Goal: Task Accomplishment & Management: Use online tool/utility

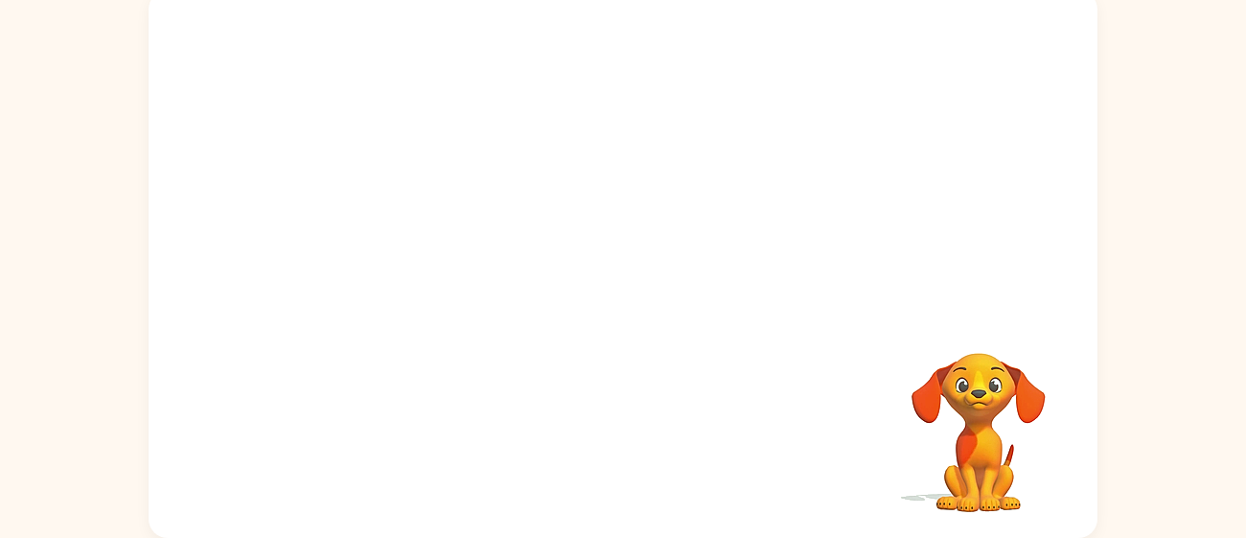
scroll to position [134, 0]
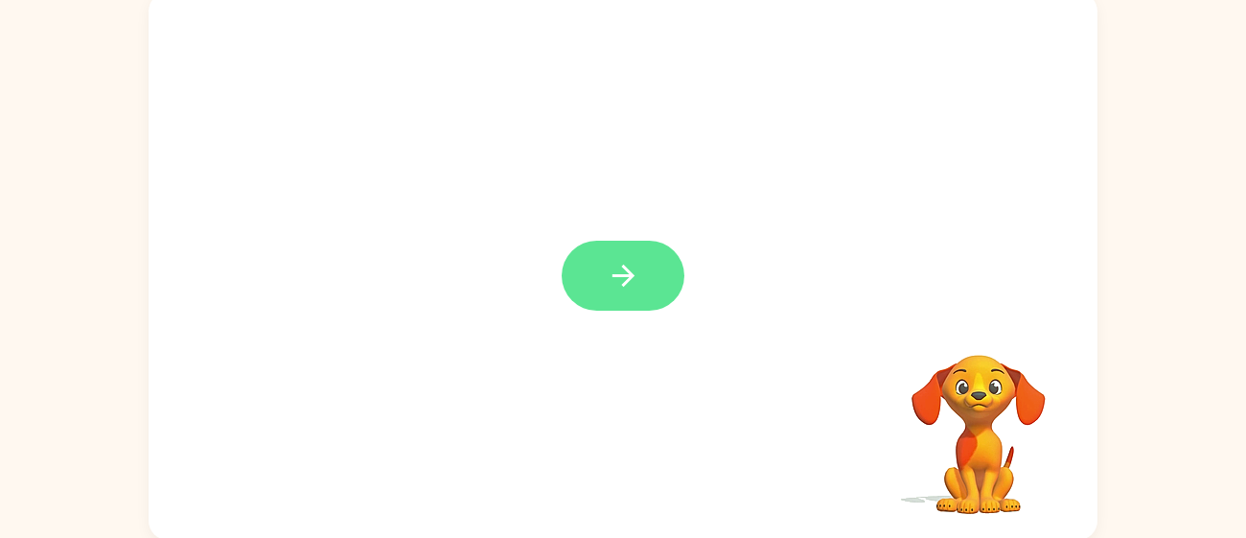
click at [629, 291] on icon "button" at bounding box center [624, 276] width 34 height 34
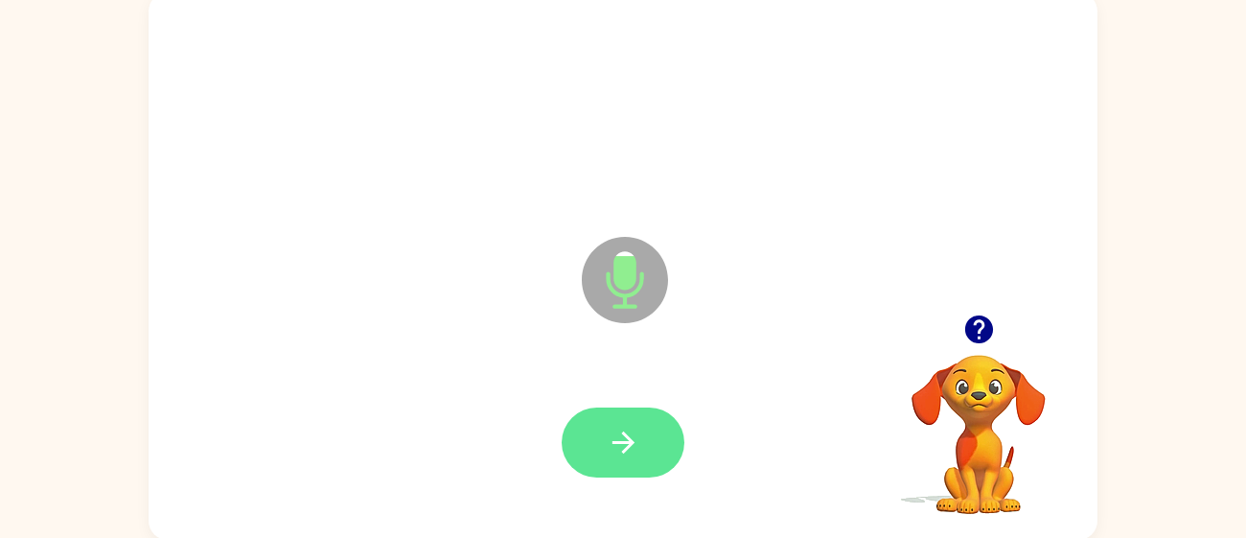
click at [622, 444] on icon "button" at bounding box center [624, 443] width 34 height 34
click at [640, 443] on button "button" at bounding box center [623, 442] width 123 height 70
click at [630, 426] on icon "button" at bounding box center [624, 443] width 34 height 34
click at [629, 455] on icon "button" at bounding box center [624, 443] width 34 height 34
click at [647, 443] on button "button" at bounding box center [623, 442] width 123 height 70
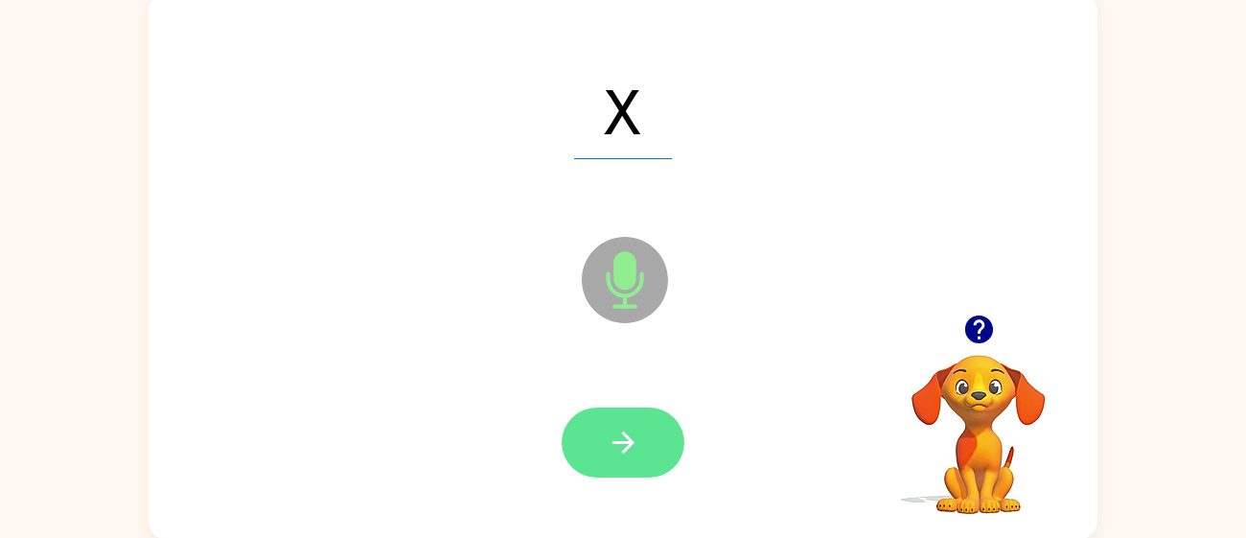
click at [638, 427] on icon "button" at bounding box center [624, 443] width 34 height 34
click at [607, 434] on icon "button" at bounding box center [624, 443] width 34 height 34
click at [629, 454] on icon "button" at bounding box center [624, 443] width 34 height 34
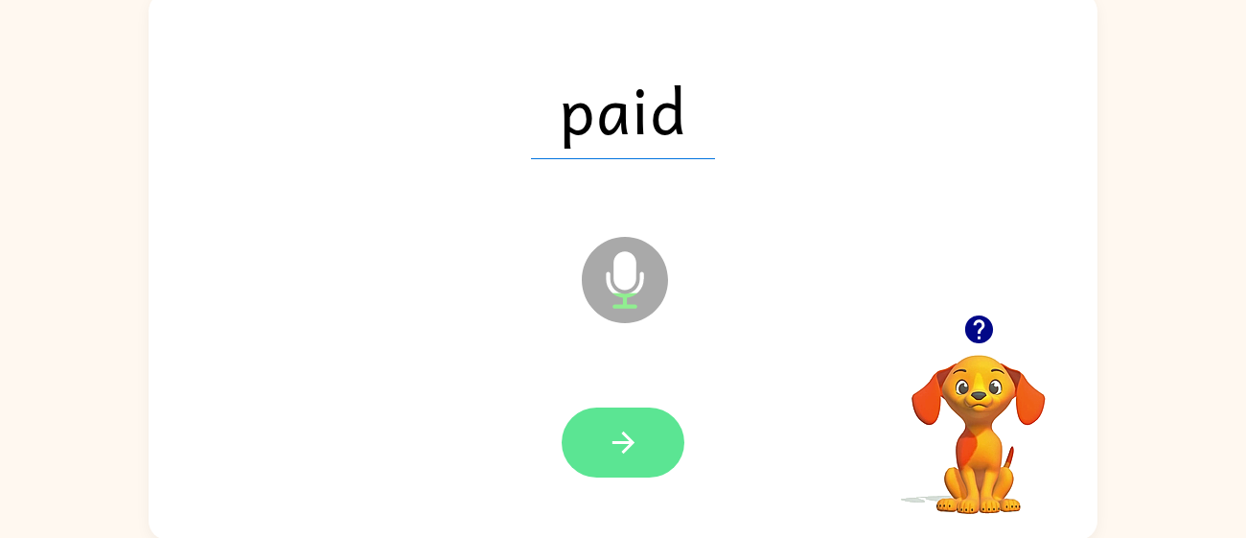
click at [642, 445] on button "button" at bounding box center [623, 442] width 123 height 70
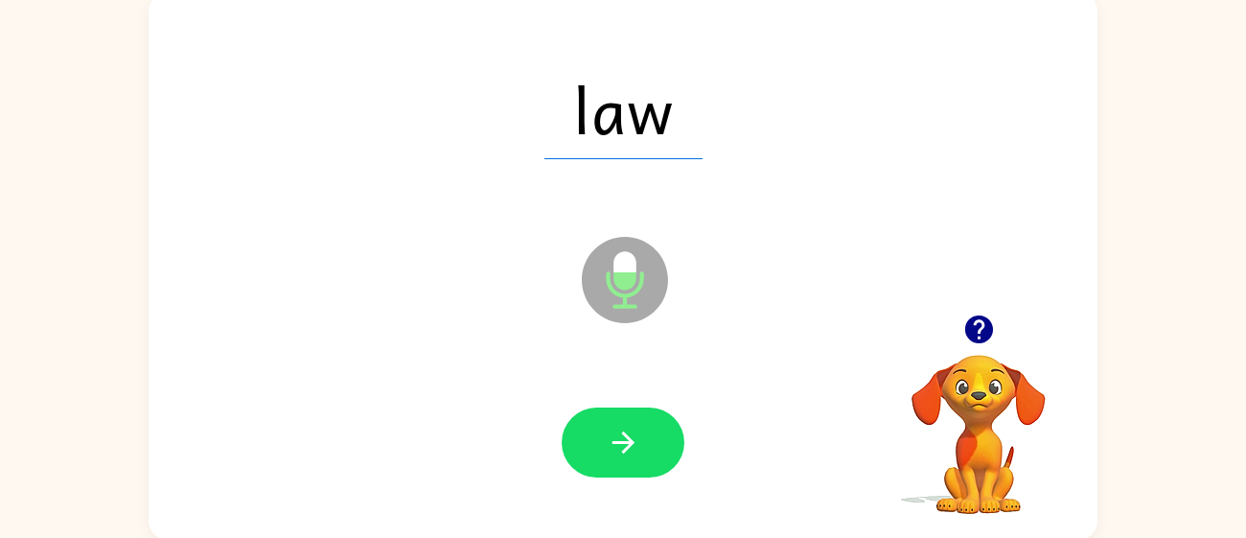
click at [380, 299] on div "law Microphone The Microphone is here when it is your turn to talk" at bounding box center [623, 265] width 949 height 547
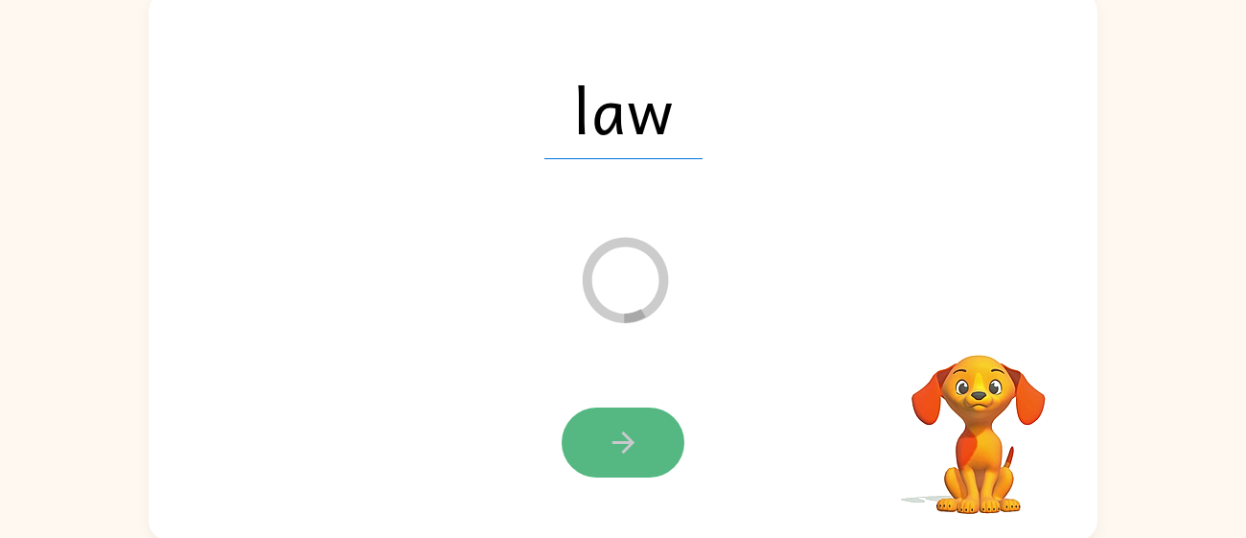
click at [582, 463] on button "button" at bounding box center [623, 442] width 123 height 70
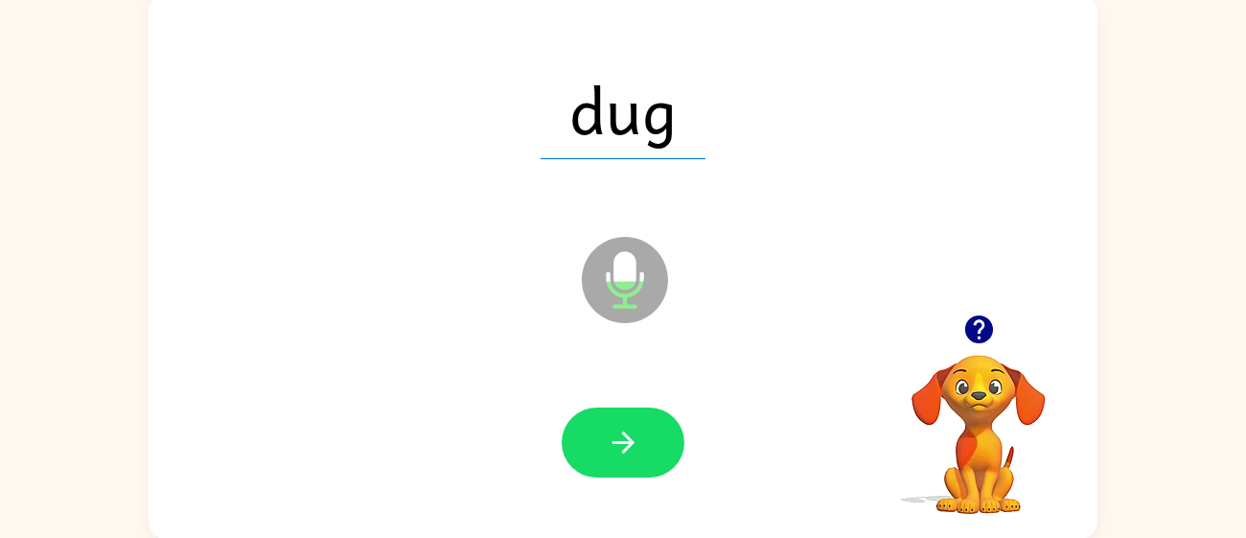
scroll to position [136, 0]
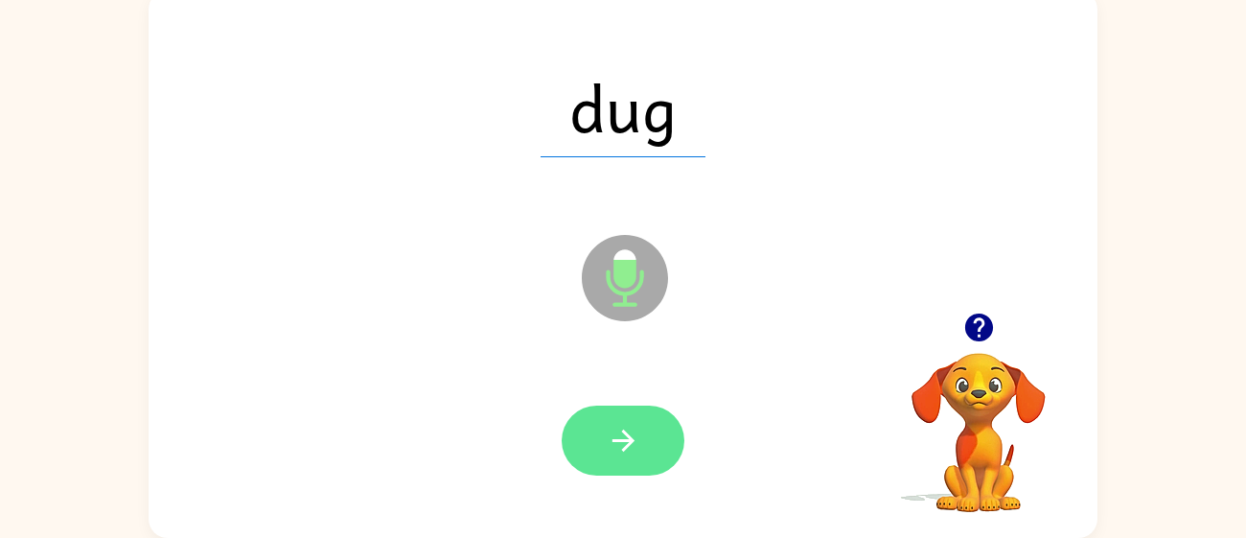
click at [612, 412] on button "button" at bounding box center [623, 440] width 123 height 70
click at [635, 442] on icon "button" at bounding box center [624, 441] width 34 height 34
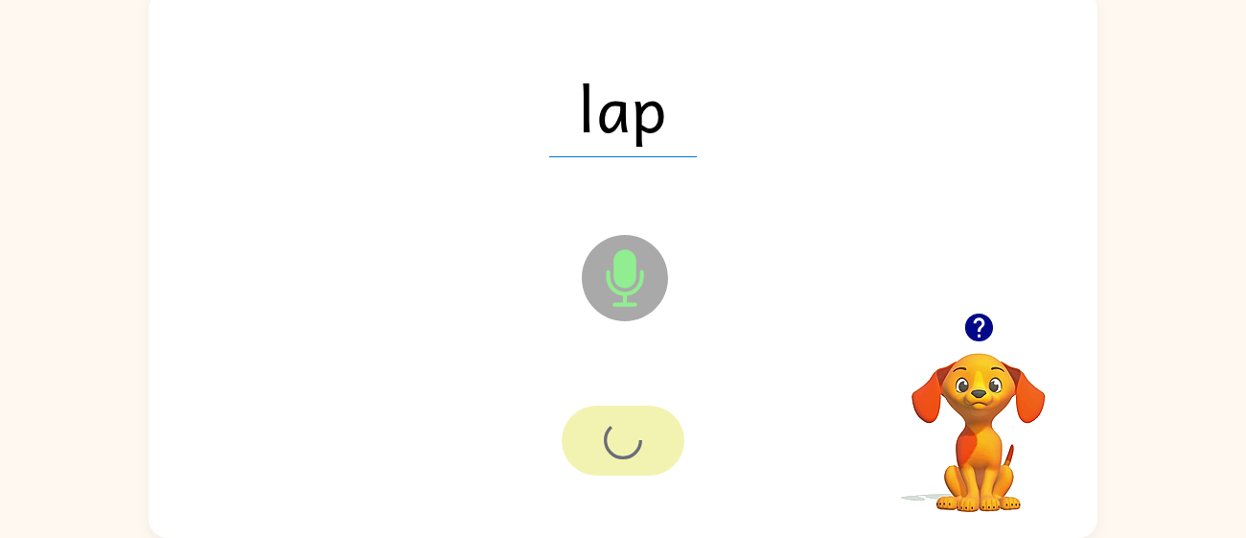
click at [654, 434] on div at bounding box center [623, 440] width 123 height 70
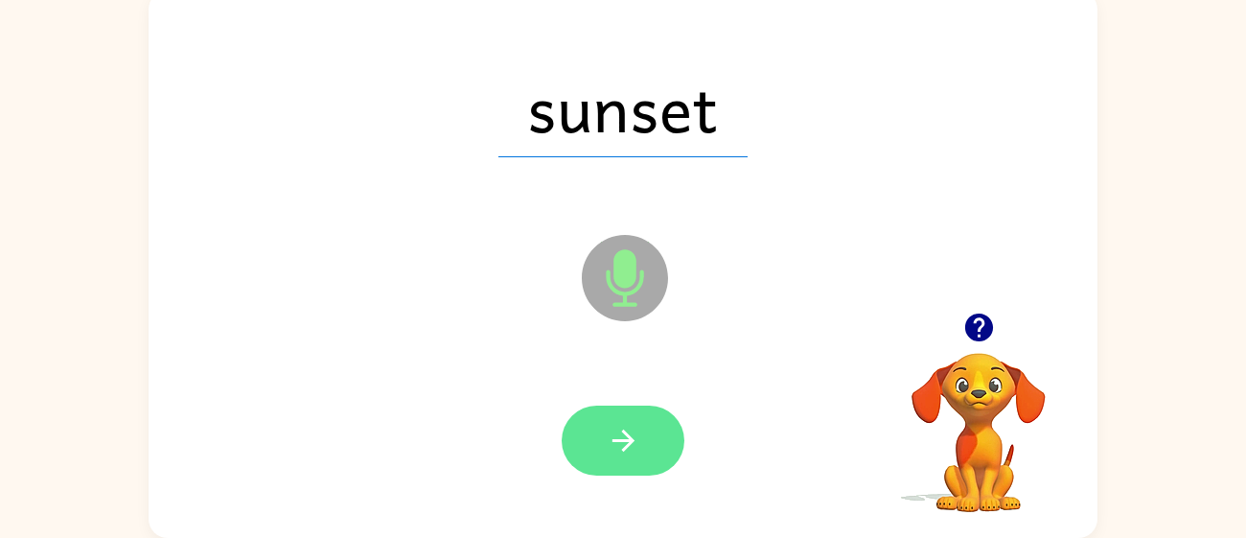
click at [624, 442] on icon "button" at bounding box center [624, 441] width 34 height 34
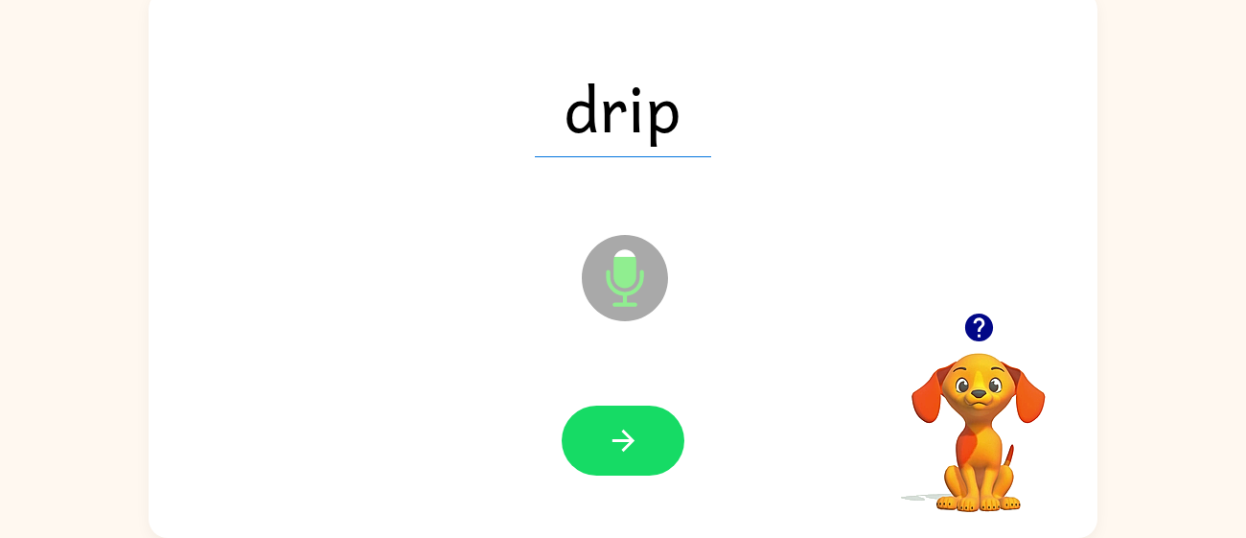
click at [604, 470] on button "button" at bounding box center [623, 440] width 123 height 70
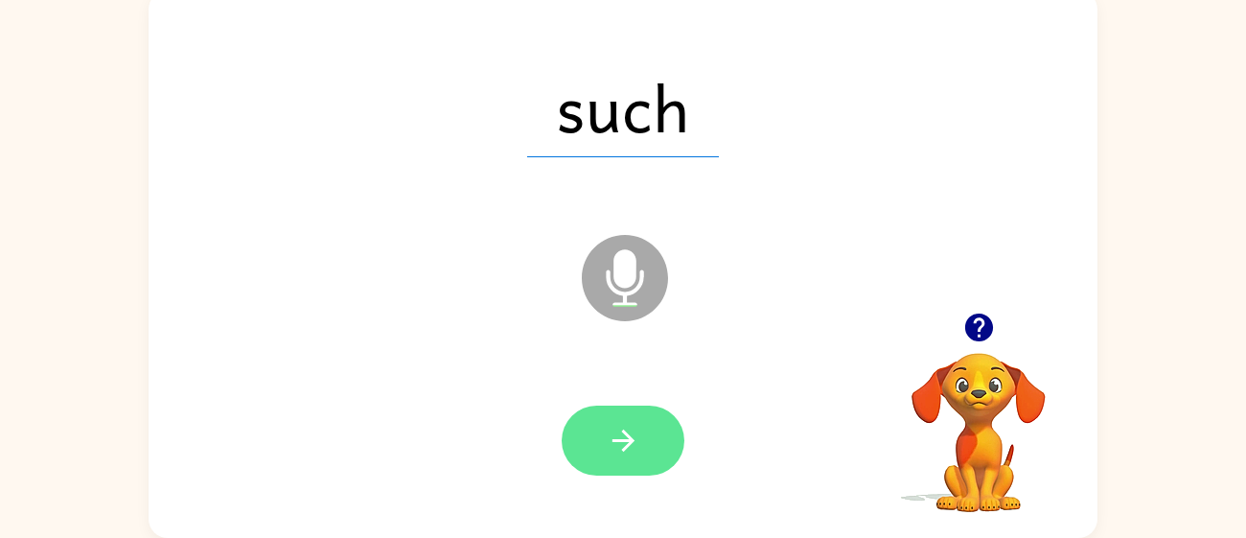
click at [605, 417] on button "button" at bounding box center [623, 440] width 123 height 70
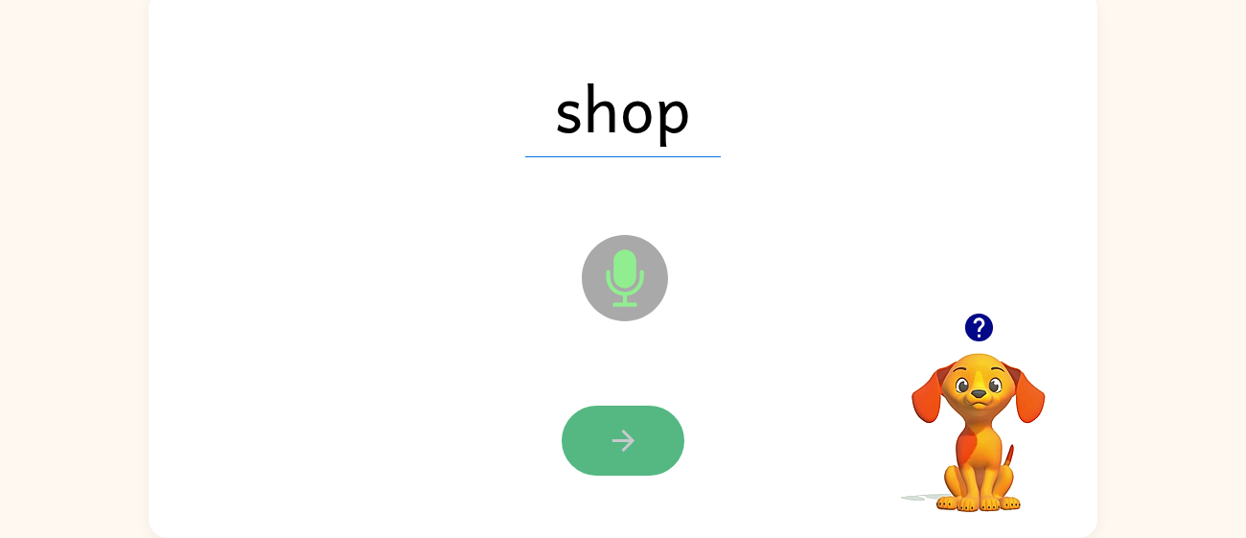
click at [618, 432] on icon "button" at bounding box center [624, 441] width 34 height 34
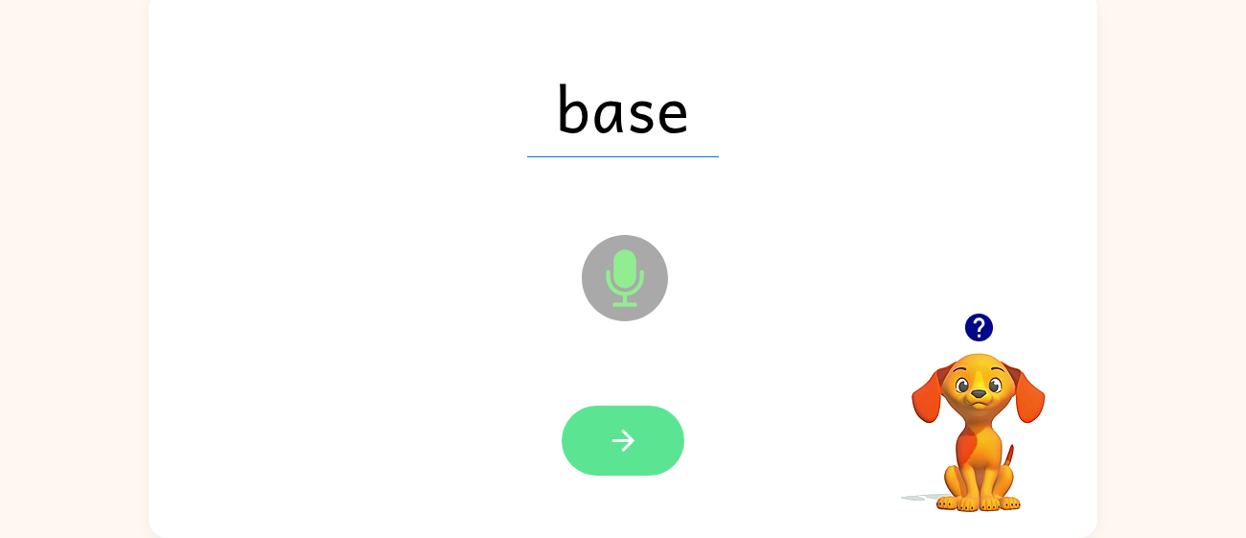
click at [622, 431] on icon "button" at bounding box center [622, 440] width 22 height 22
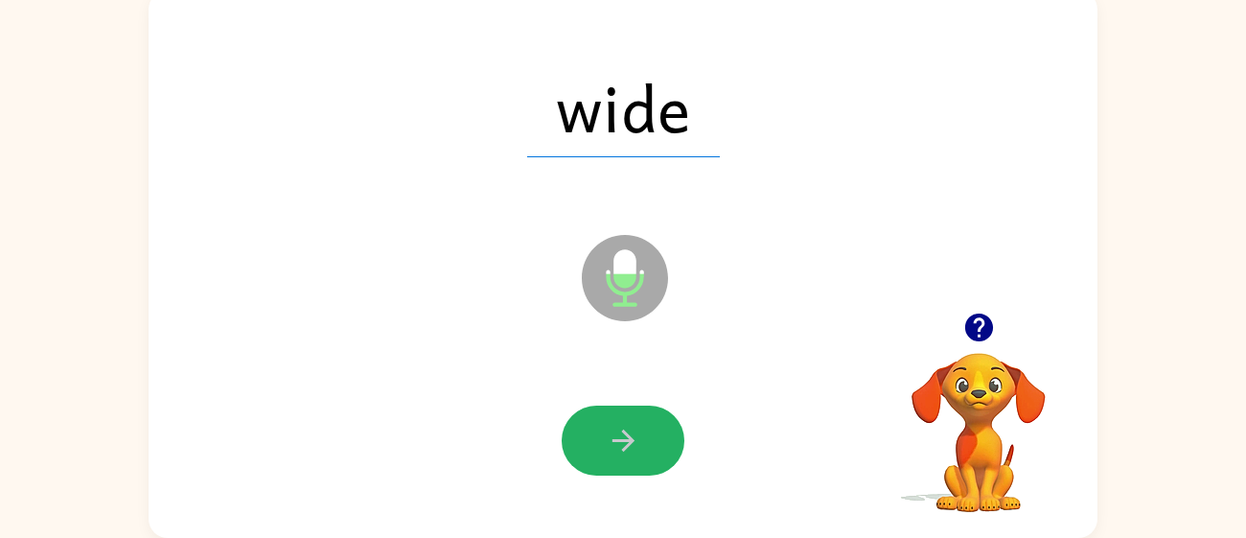
click at [622, 431] on icon "button" at bounding box center [622, 440] width 22 height 22
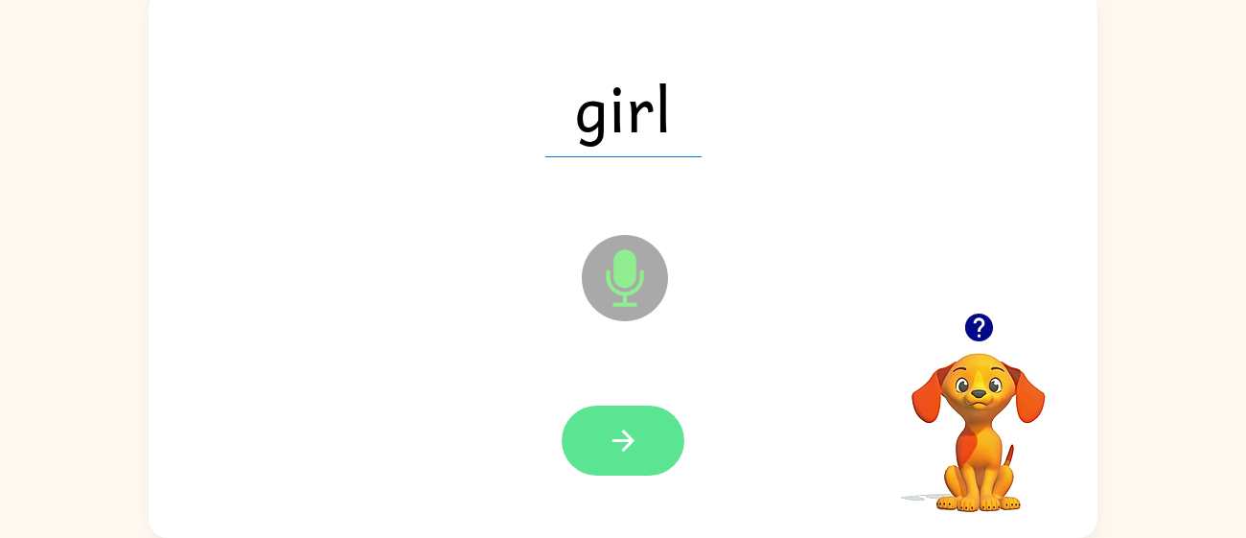
click at [621, 431] on icon "button" at bounding box center [622, 440] width 22 height 22
click at [621, 430] on icon "button" at bounding box center [622, 440] width 22 height 22
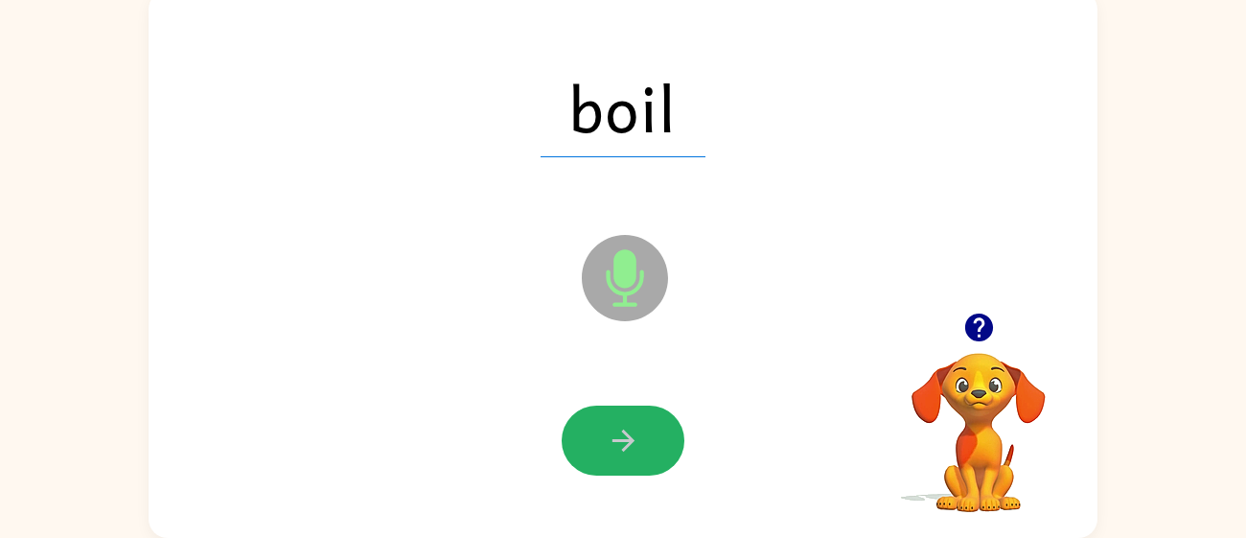
click at [621, 430] on icon "button" at bounding box center [622, 440] width 22 height 22
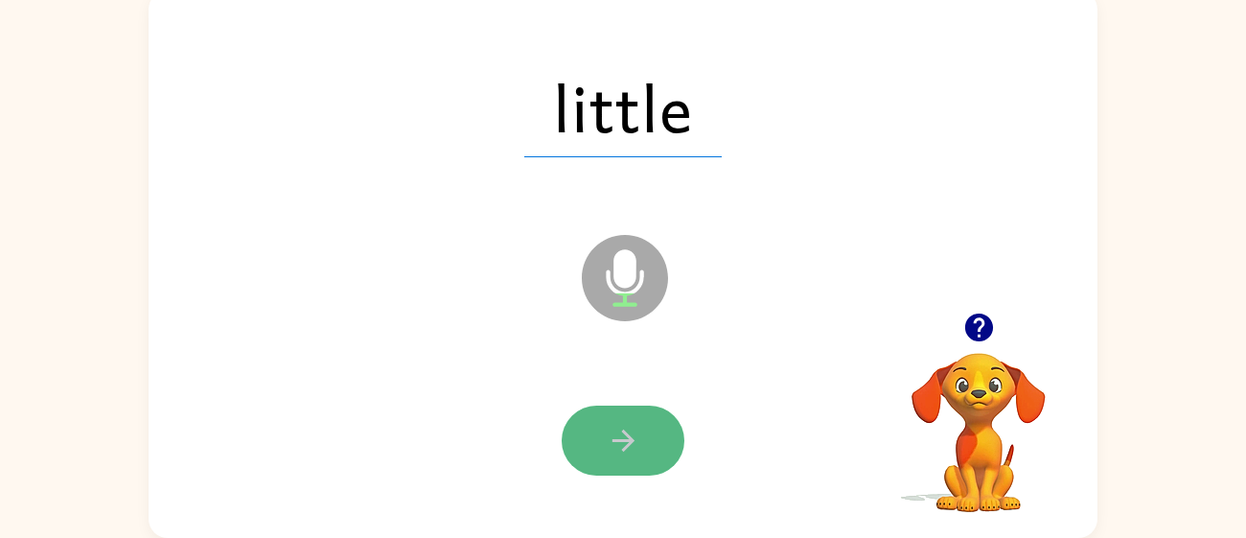
click at [621, 435] on icon "button" at bounding box center [624, 441] width 34 height 34
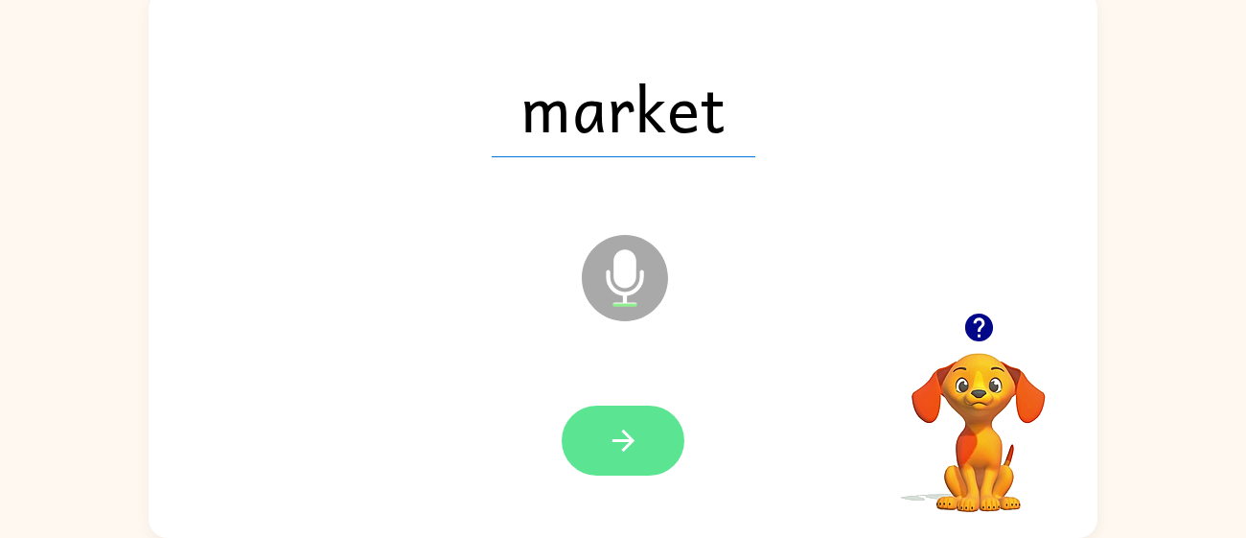
click at [602, 444] on button "button" at bounding box center [623, 440] width 123 height 70
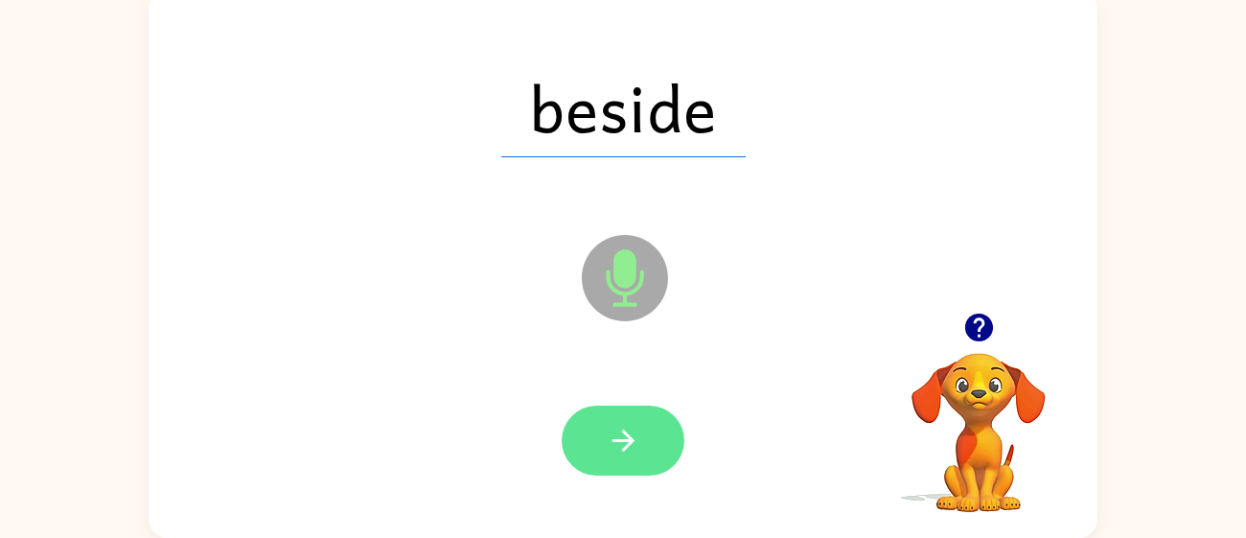
click at [609, 413] on button "button" at bounding box center [623, 440] width 123 height 70
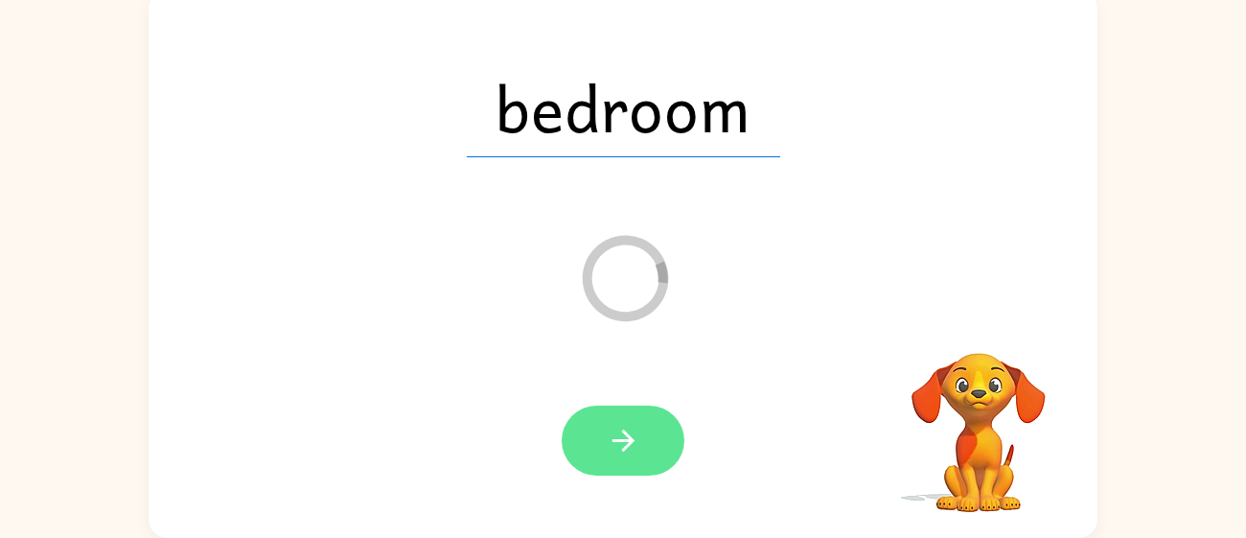
click at [624, 442] on icon "button" at bounding box center [624, 441] width 34 height 34
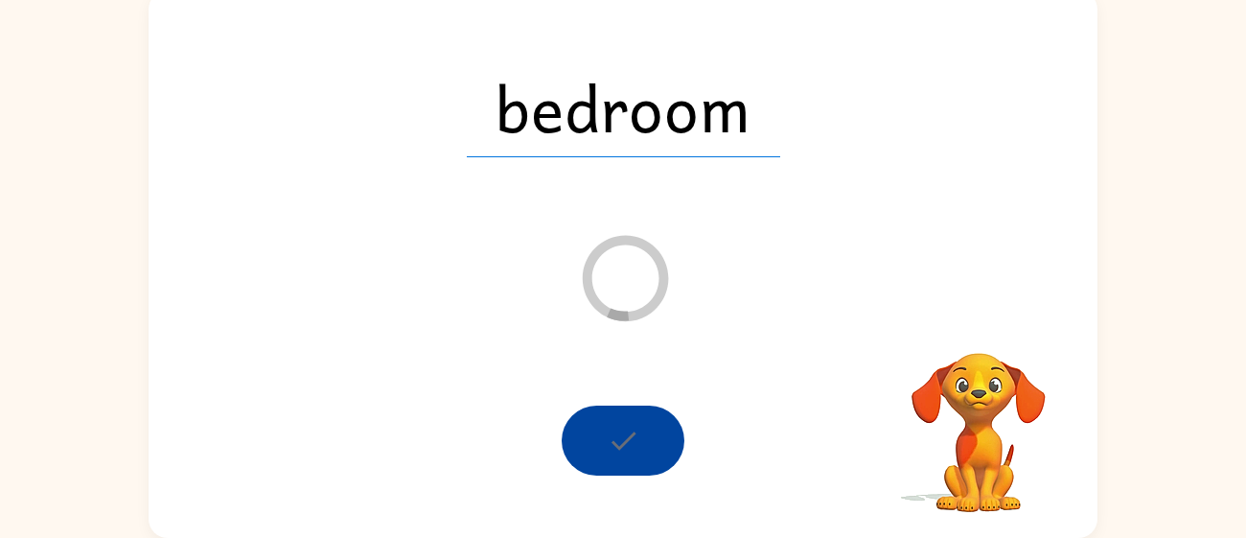
click at [624, 445] on div at bounding box center [623, 440] width 123 height 70
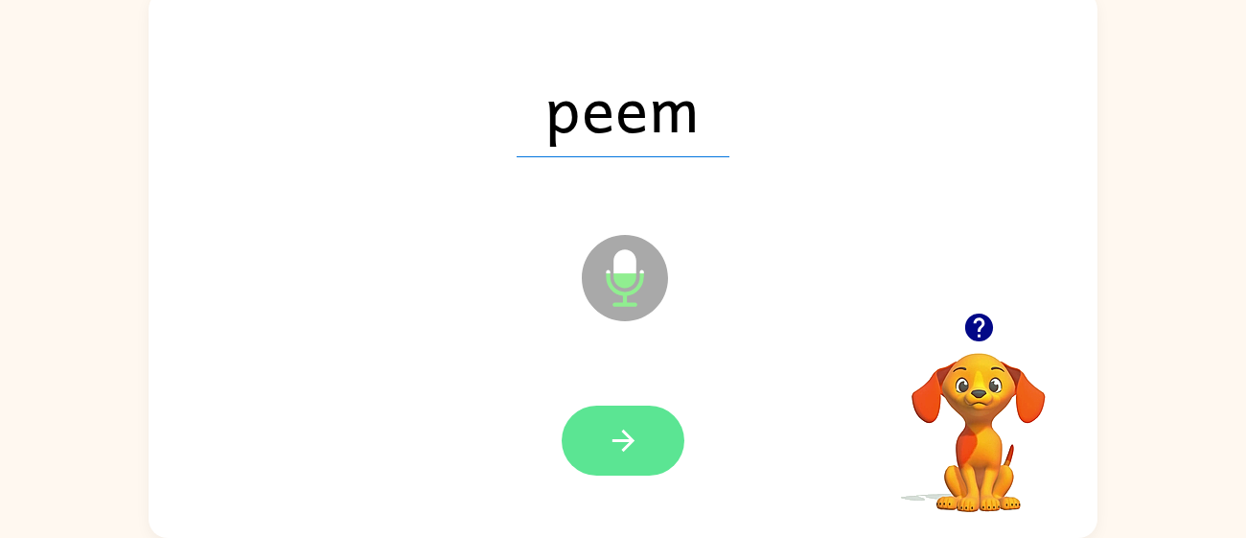
click at [630, 469] on button "button" at bounding box center [623, 440] width 123 height 70
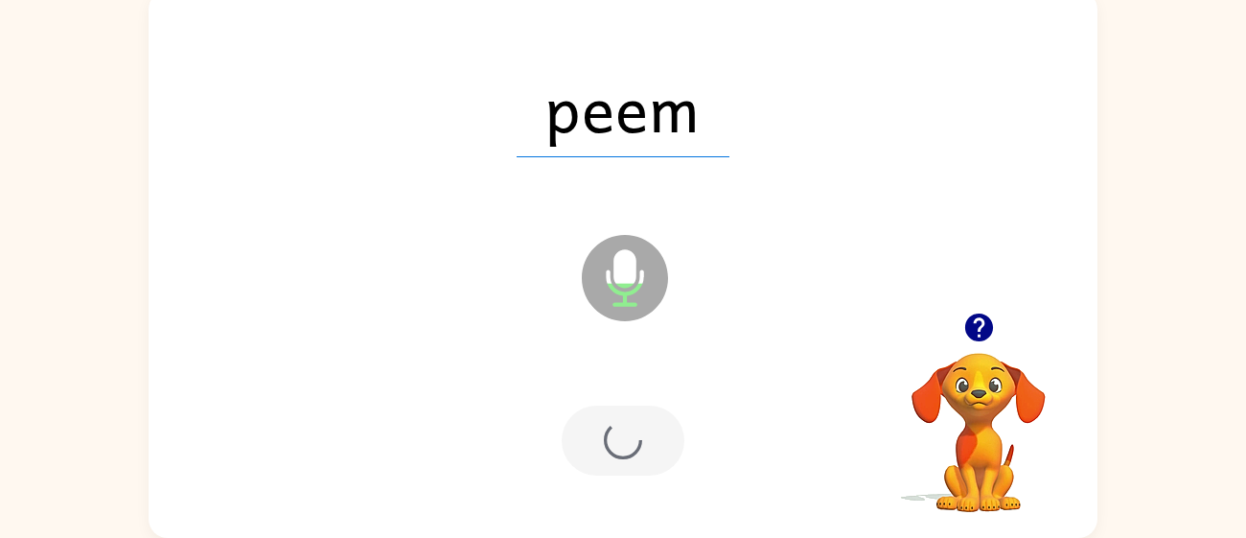
click at [620, 434] on div at bounding box center [623, 440] width 123 height 70
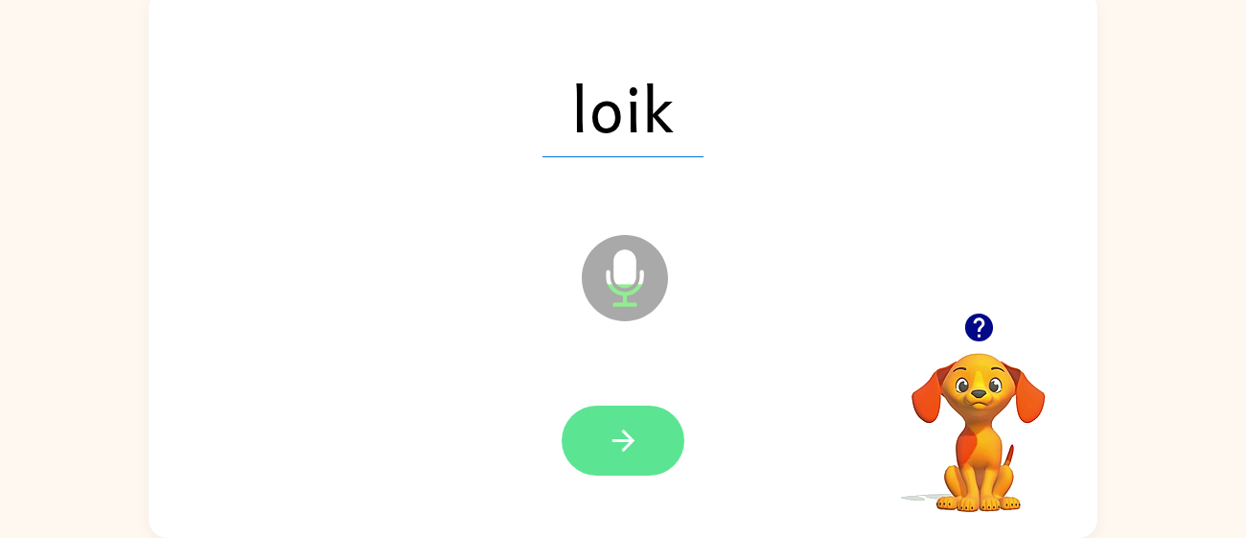
click at [596, 421] on button "button" at bounding box center [623, 440] width 123 height 70
click at [630, 427] on icon "button" at bounding box center [624, 441] width 34 height 34
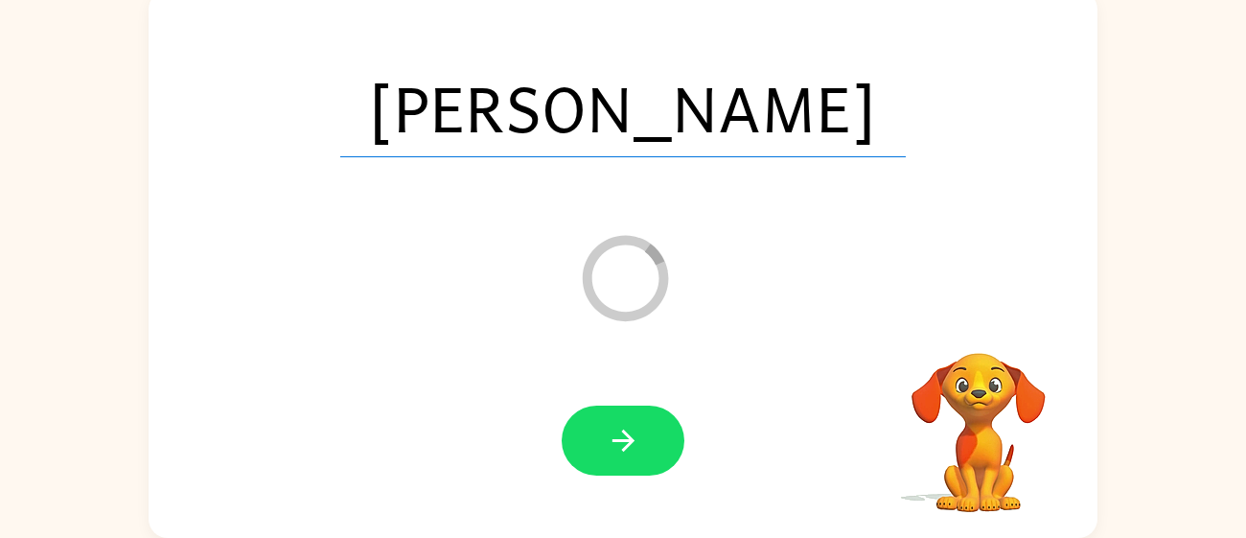
scroll to position [102, 0]
